Goal: Check status

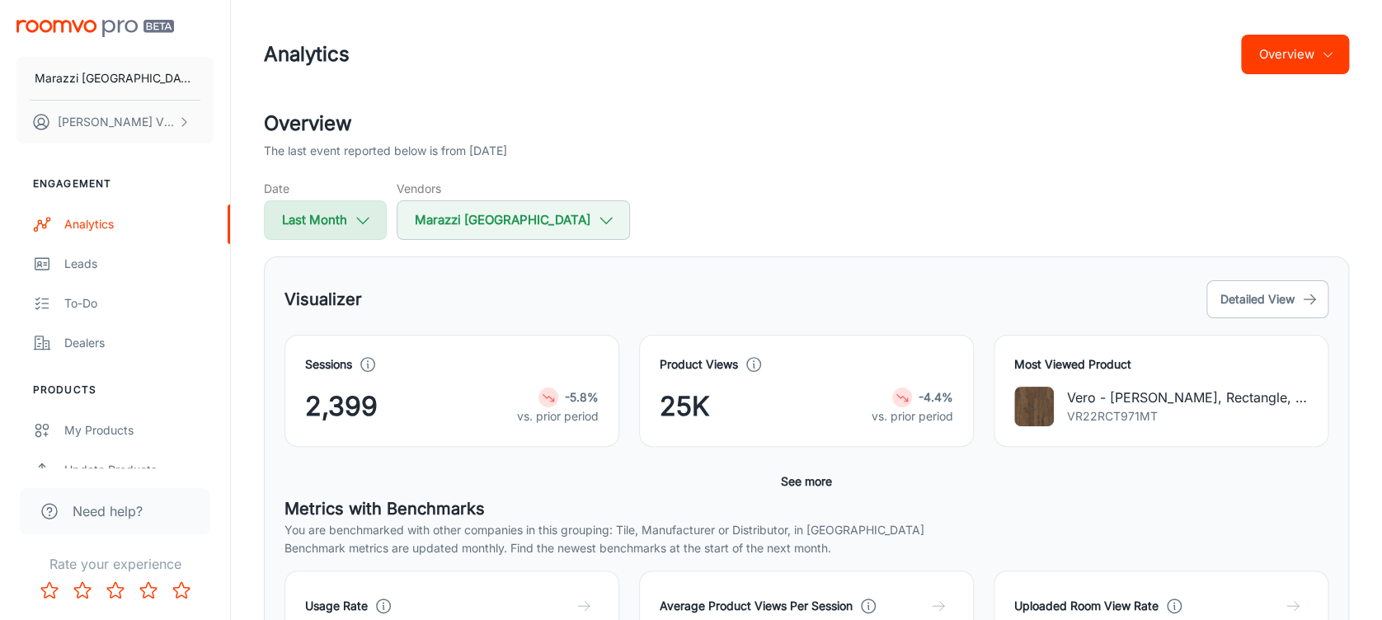
click at [366, 228] on icon "button" at bounding box center [363, 220] width 18 height 18
select select "8"
select select "2025"
select select "8"
select select "2025"
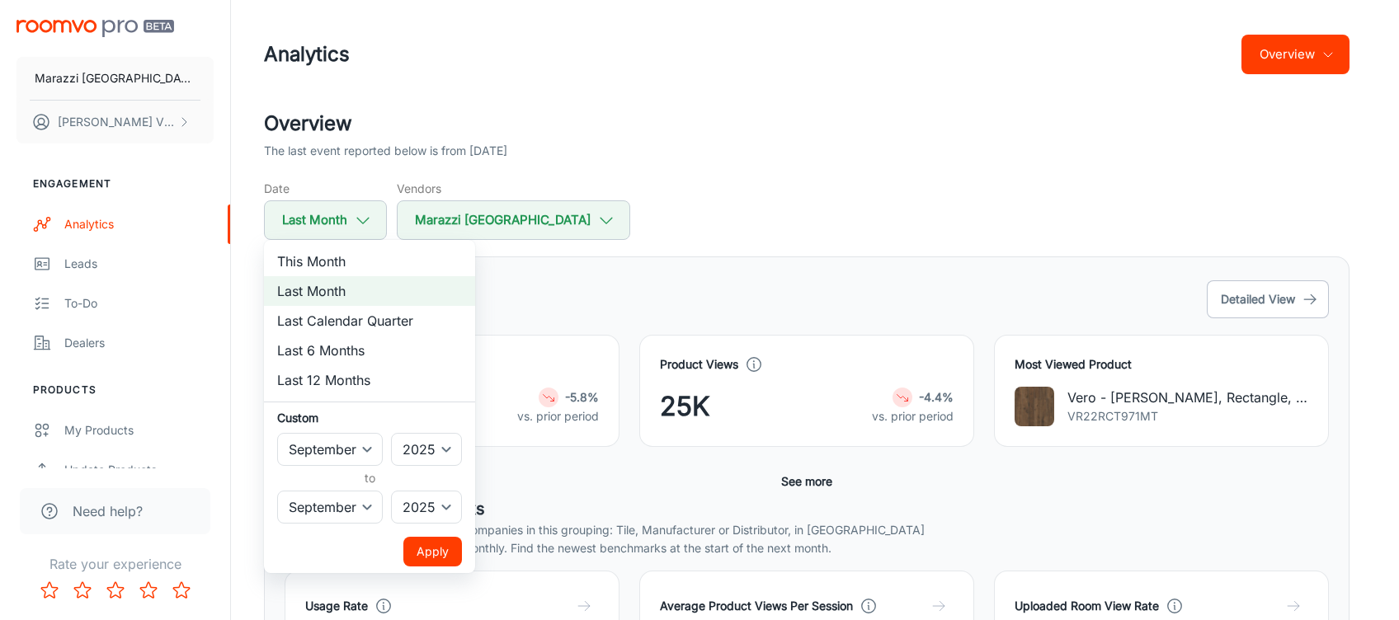
click at [631, 271] on div at bounding box center [699, 310] width 1399 height 620
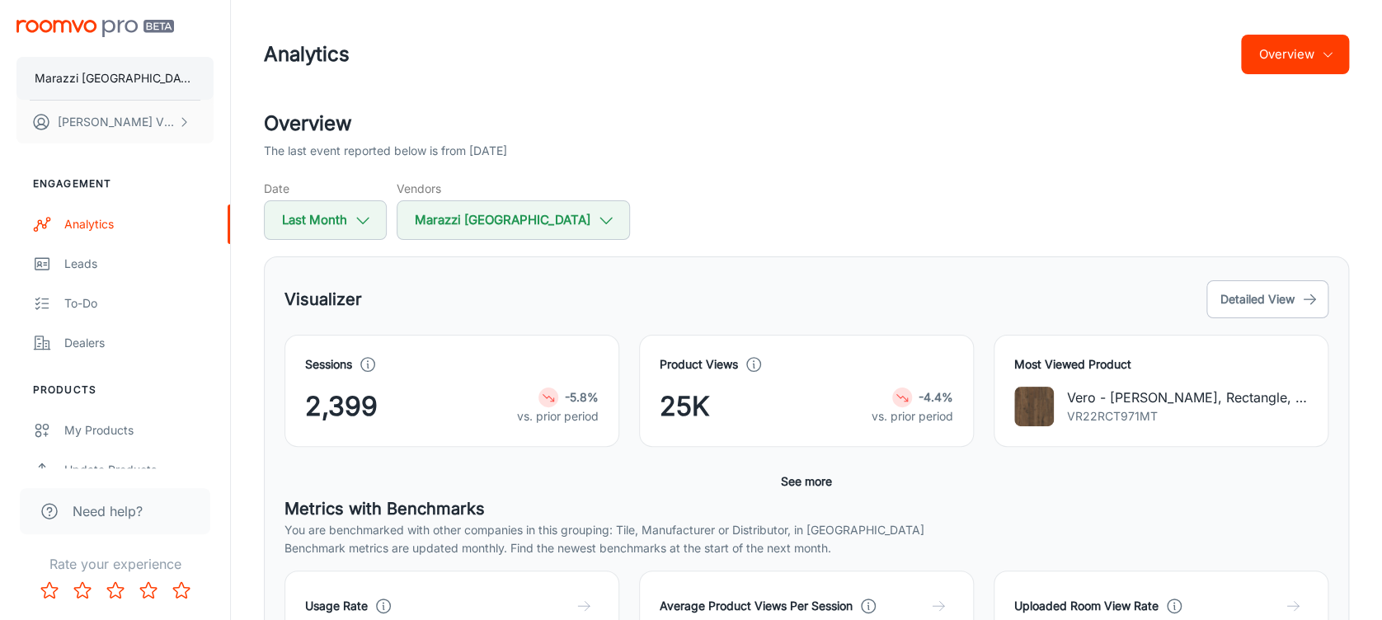
click at [138, 82] on button "Marazzi [GEOGRAPHIC_DATA]" at bounding box center [114, 78] width 197 height 43
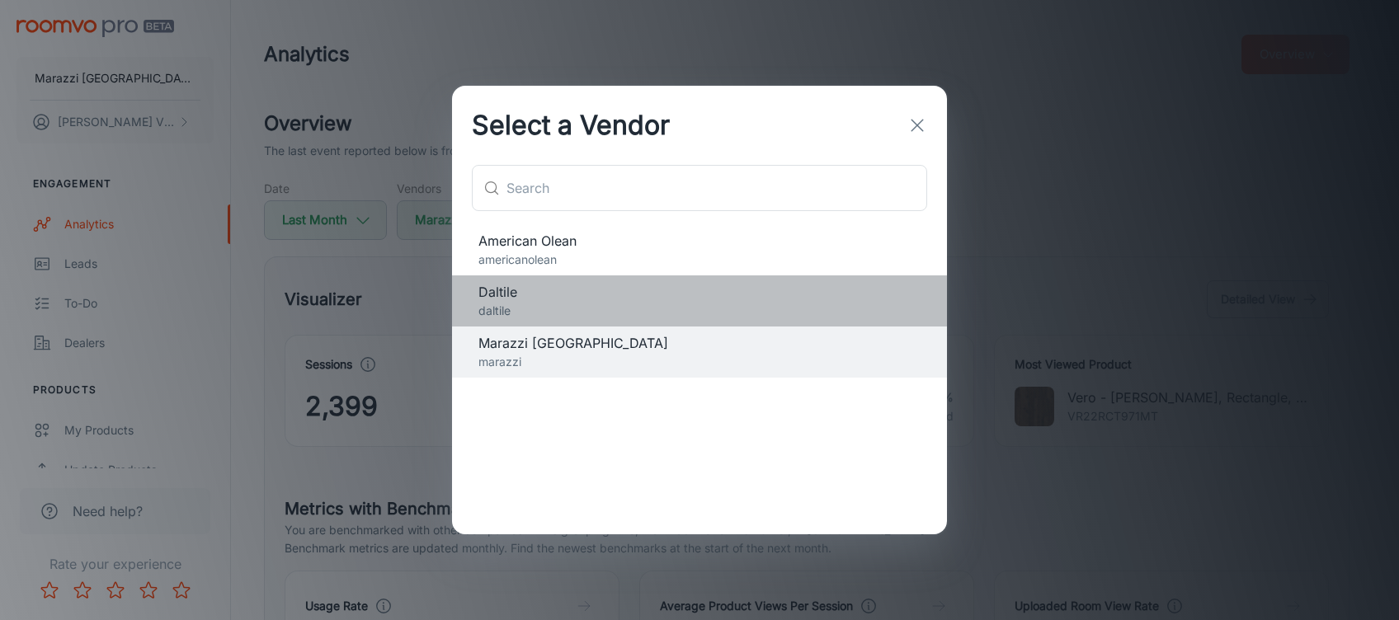
click at [532, 287] on span "Daltile" at bounding box center [699, 292] width 442 height 20
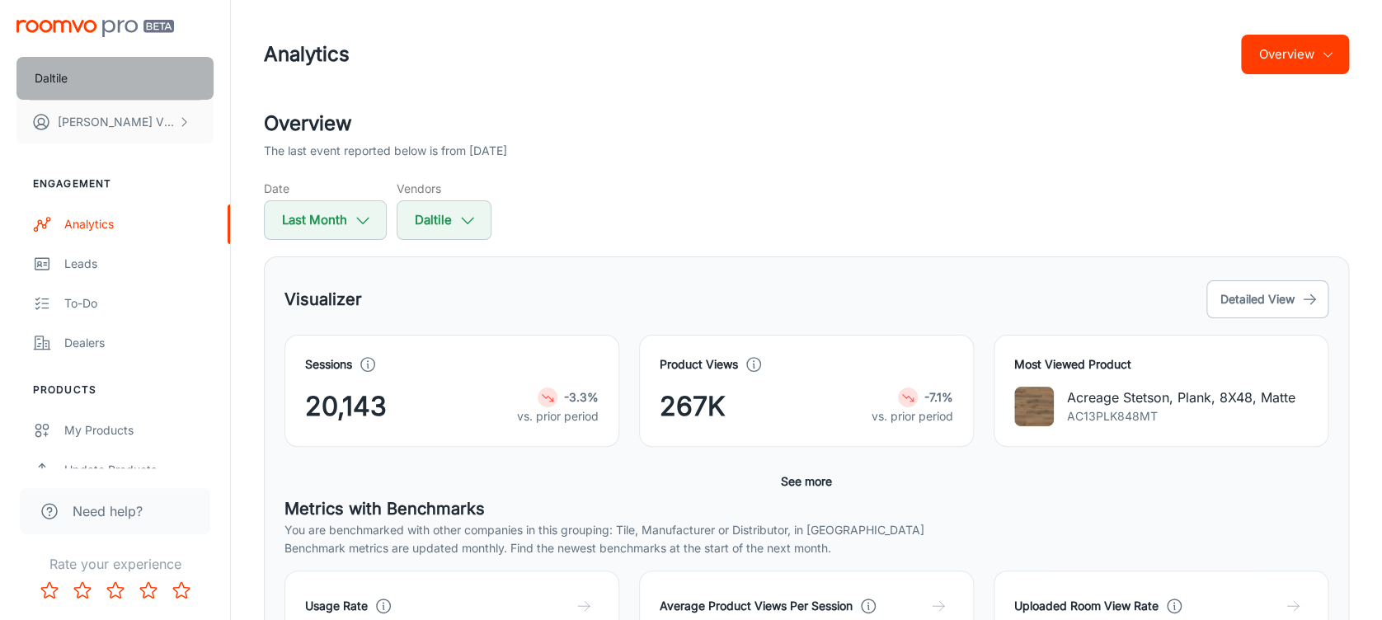
click at [153, 89] on button "Daltile" at bounding box center [114, 78] width 197 height 43
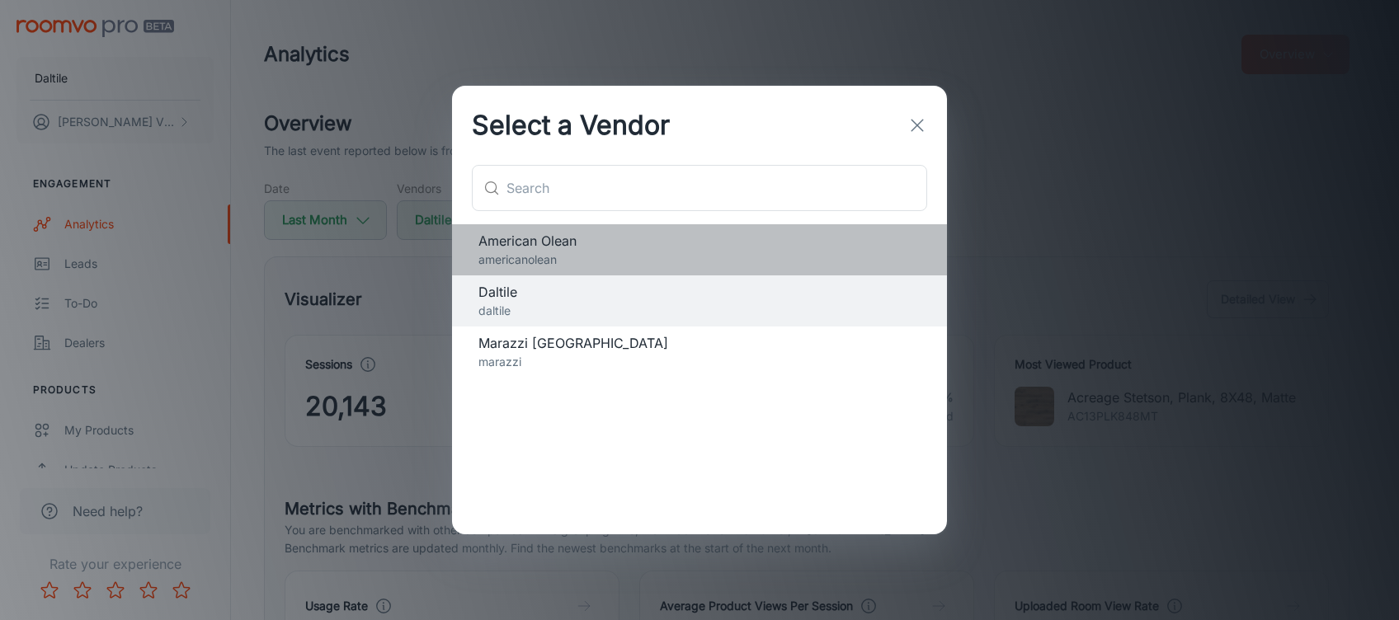
click at [579, 239] on span "American Olean" at bounding box center [699, 241] width 442 height 20
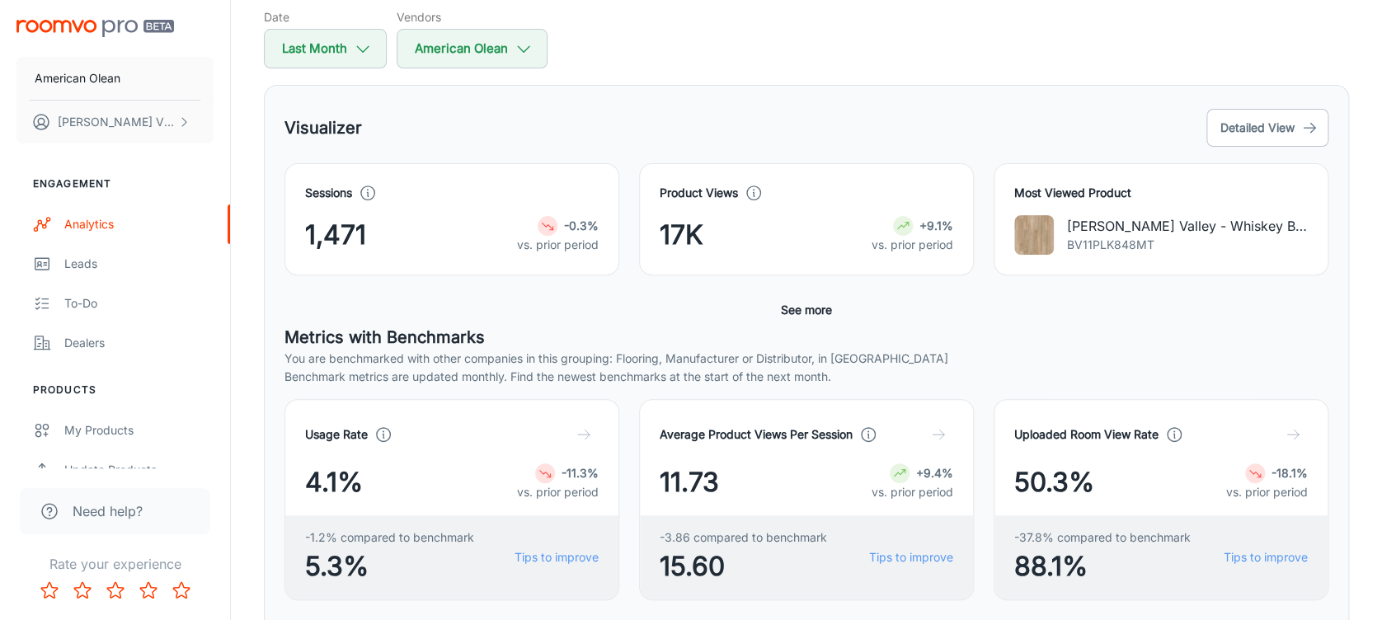
scroll to position [168, 0]
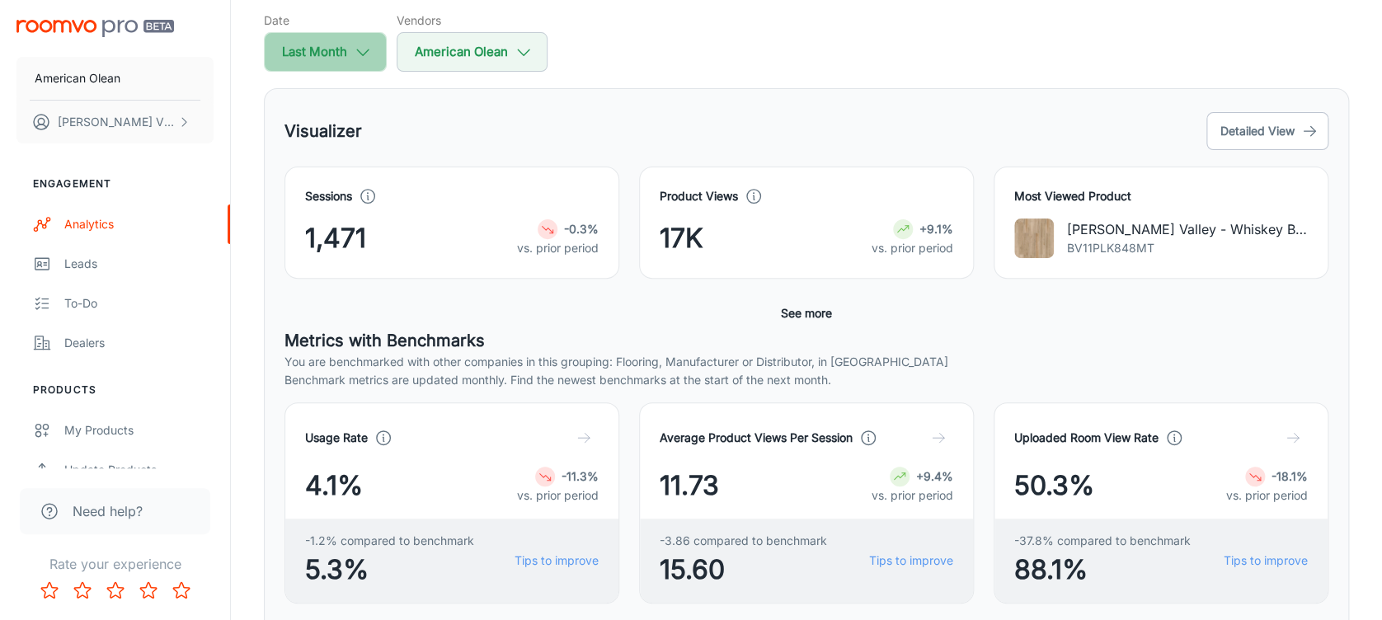
click at [351, 59] on button "Last Month" at bounding box center [325, 52] width 123 height 40
select select "8"
select select "2025"
select select "8"
select select "2025"
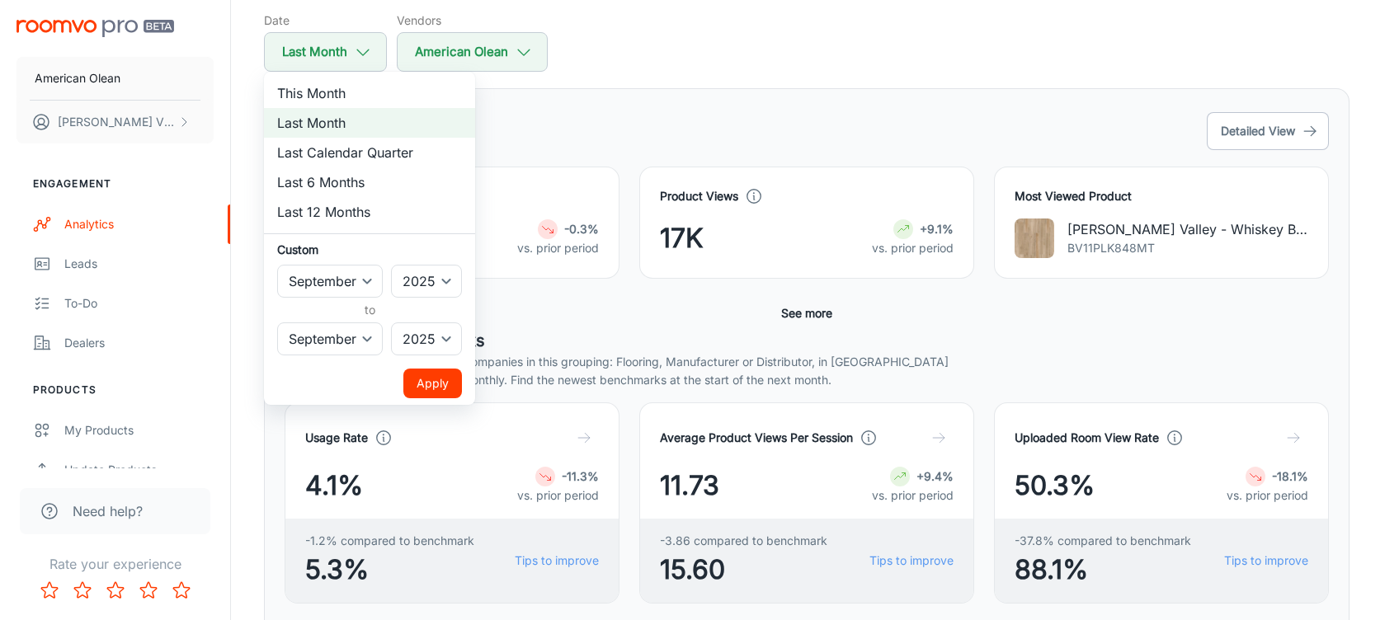
click at [747, 75] on div at bounding box center [699, 310] width 1399 height 620
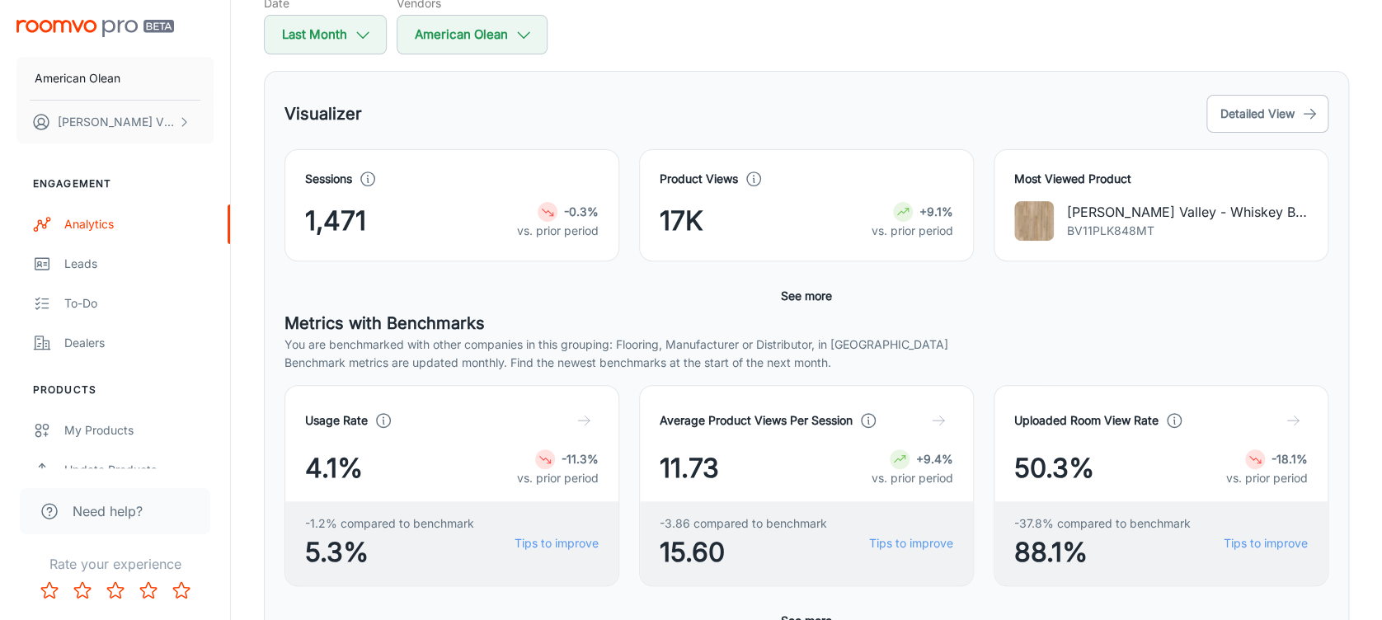
scroll to position [198, 0]
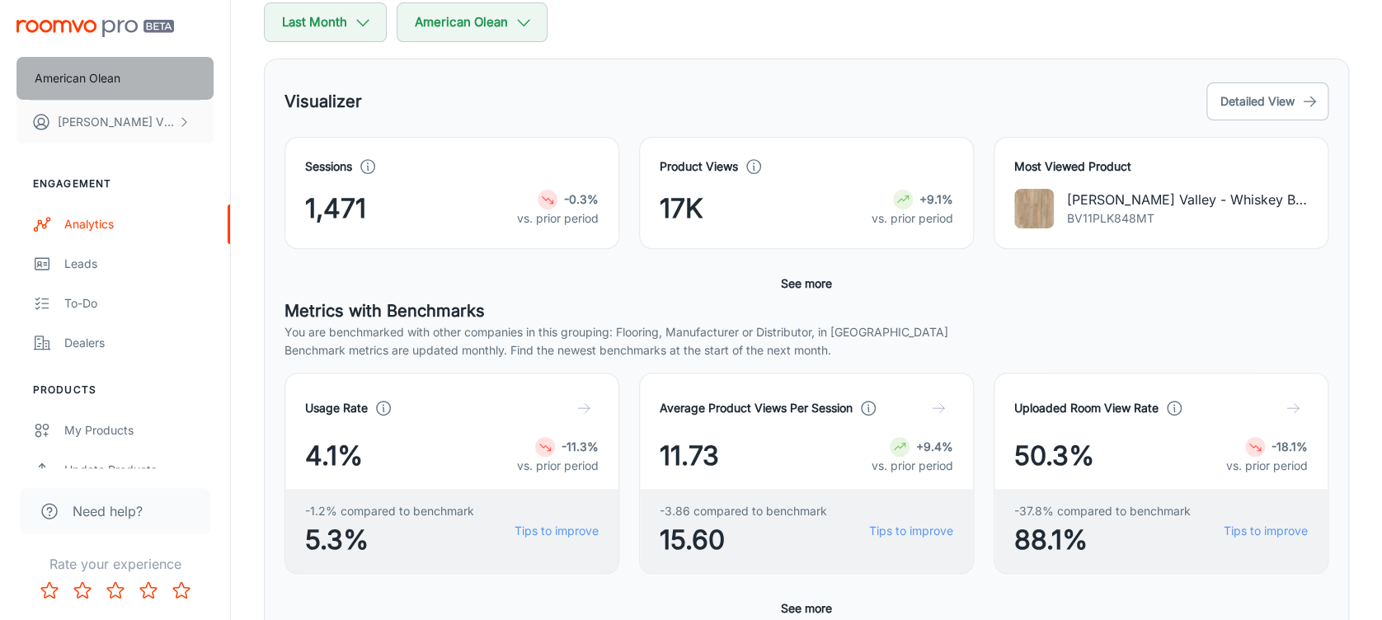
click at [125, 80] on button "American Olean" at bounding box center [114, 78] width 197 height 43
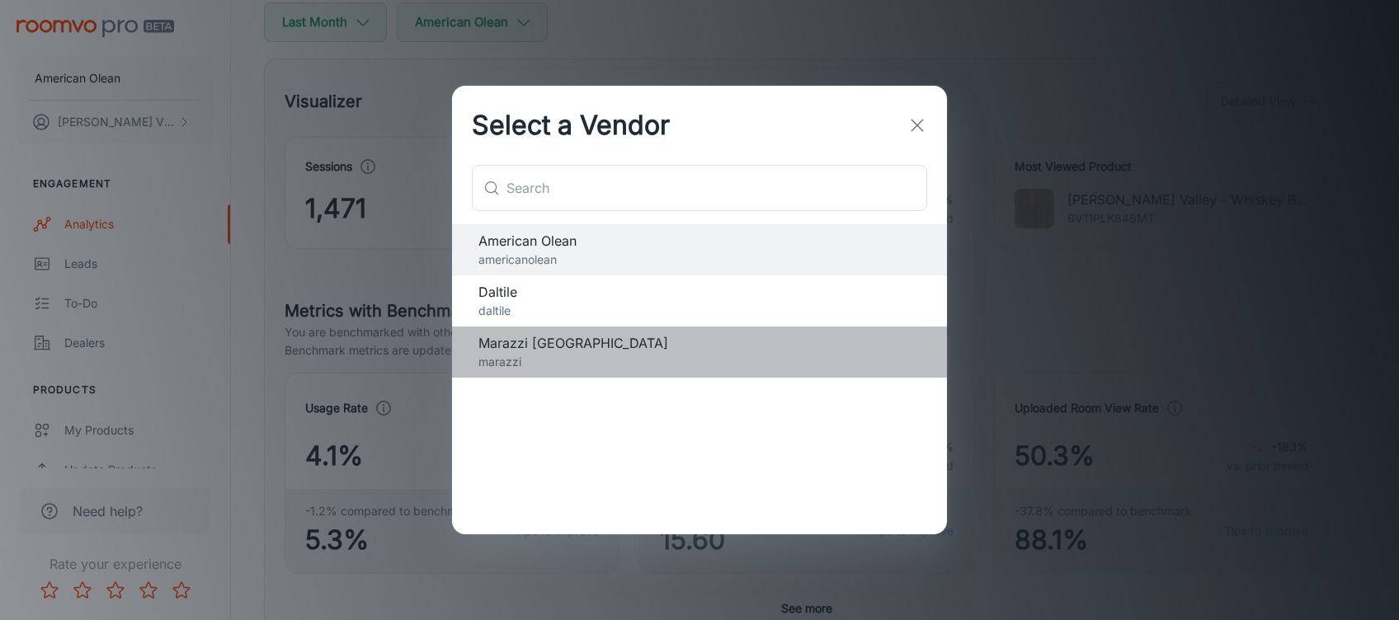
click at [524, 351] on span "Marazzi [GEOGRAPHIC_DATA]" at bounding box center [699, 343] width 442 height 20
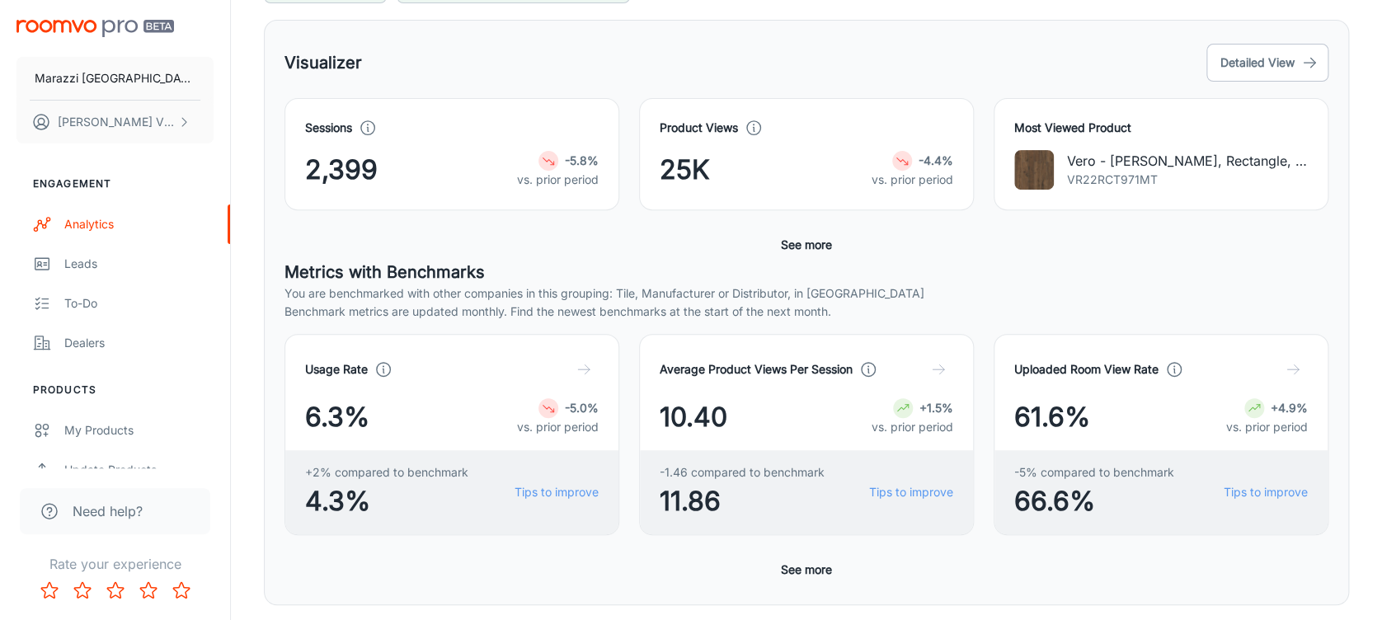
scroll to position [238, 0]
